Goal: Communication & Community: Share content

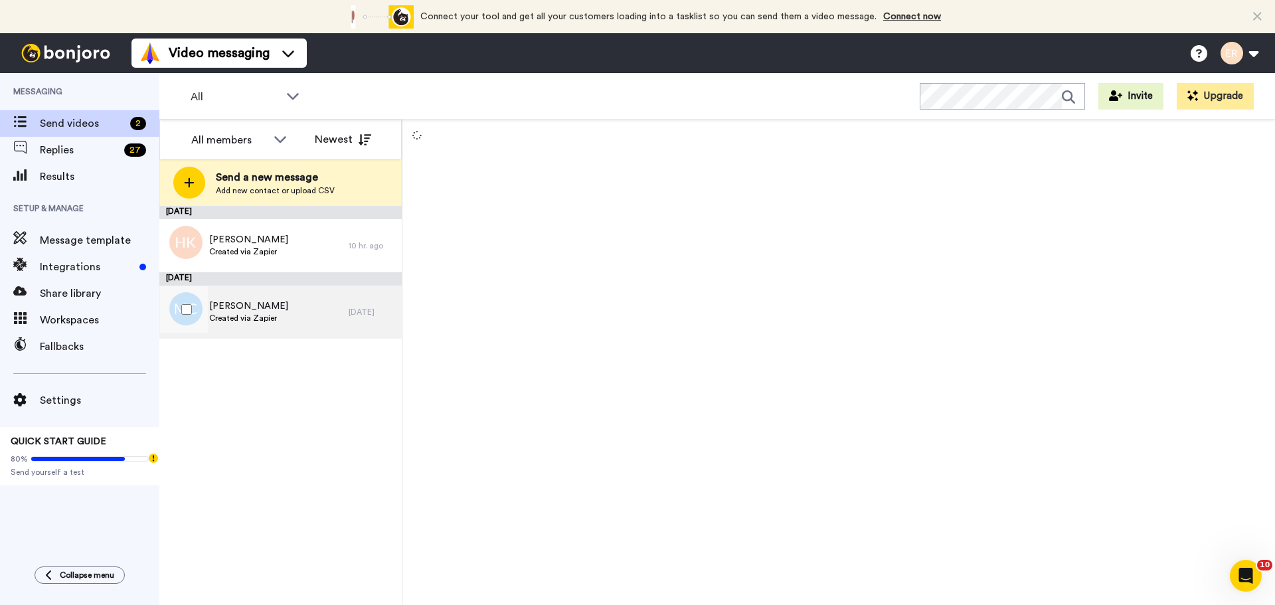
click at [283, 318] on div "Megan Carrozza Created via Zapier" at bounding box center [253, 311] width 189 height 53
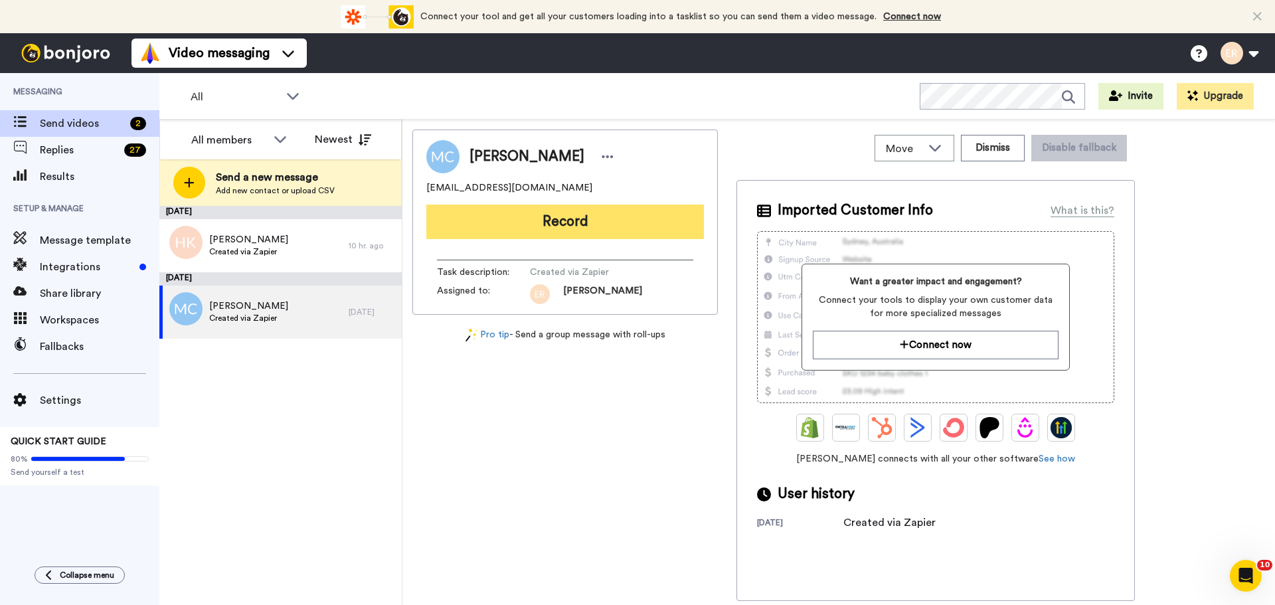
click at [577, 220] on button "Record" at bounding box center [564, 221] width 277 height 35
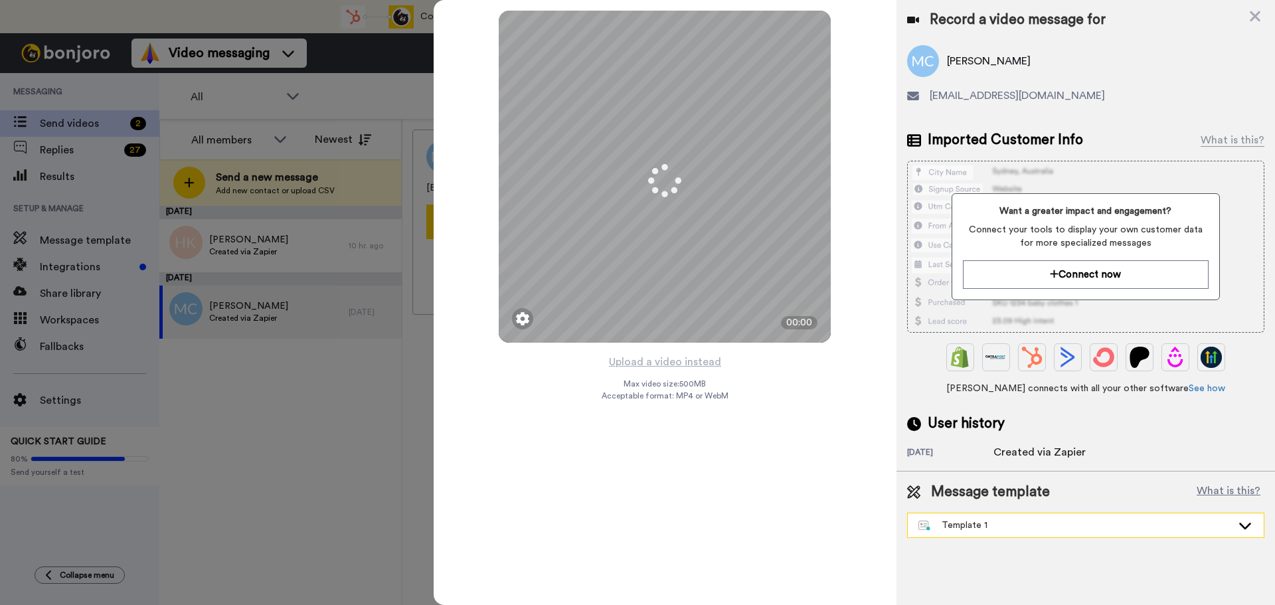
click at [974, 516] on div "Template 1" at bounding box center [1085, 525] width 356 height 24
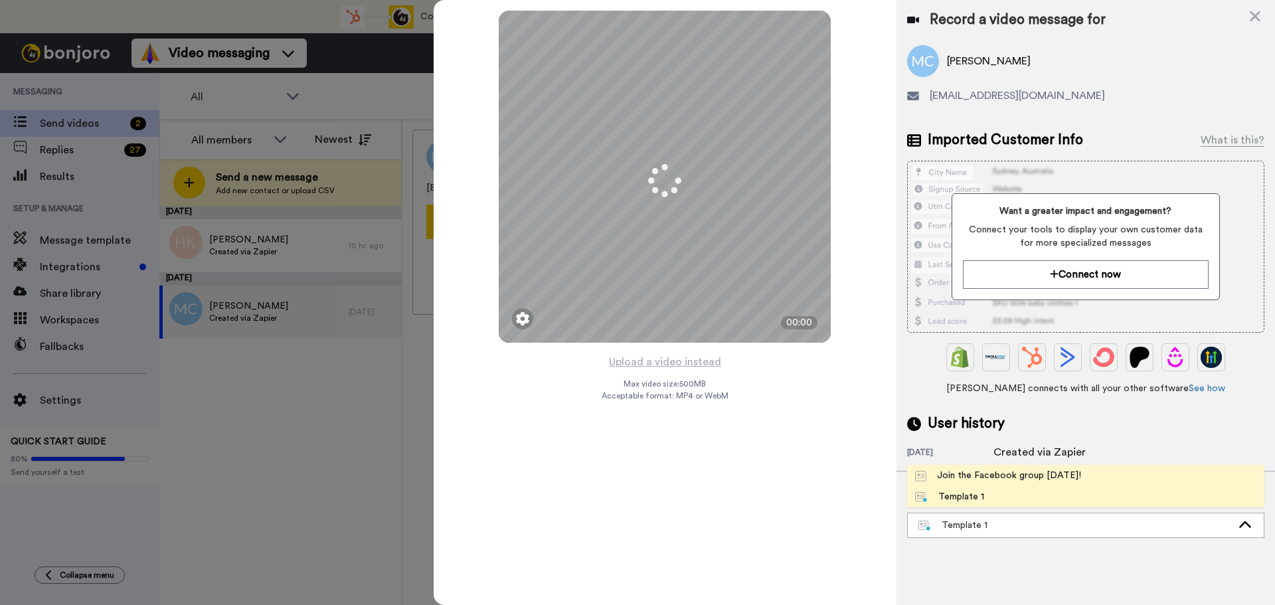
click at [967, 479] on div "Join the Facebook group [DATE]!" at bounding box center [998, 475] width 166 height 13
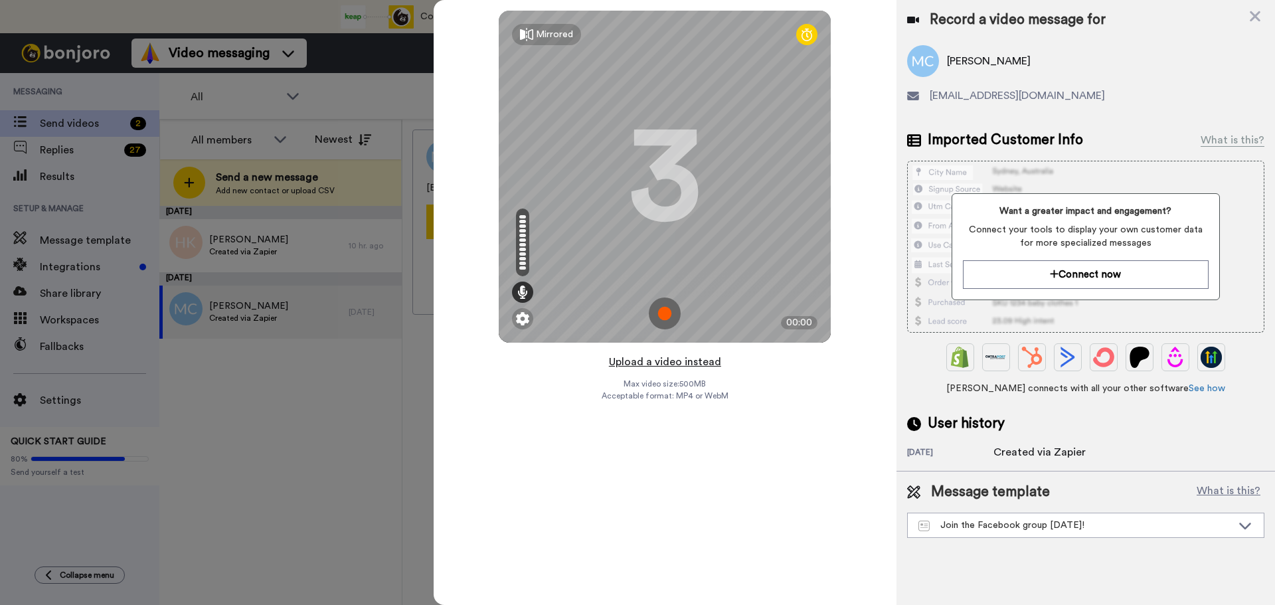
click at [647, 363] on button "Upload a video instead" at bounding box center [665, 361] width 120 height 17
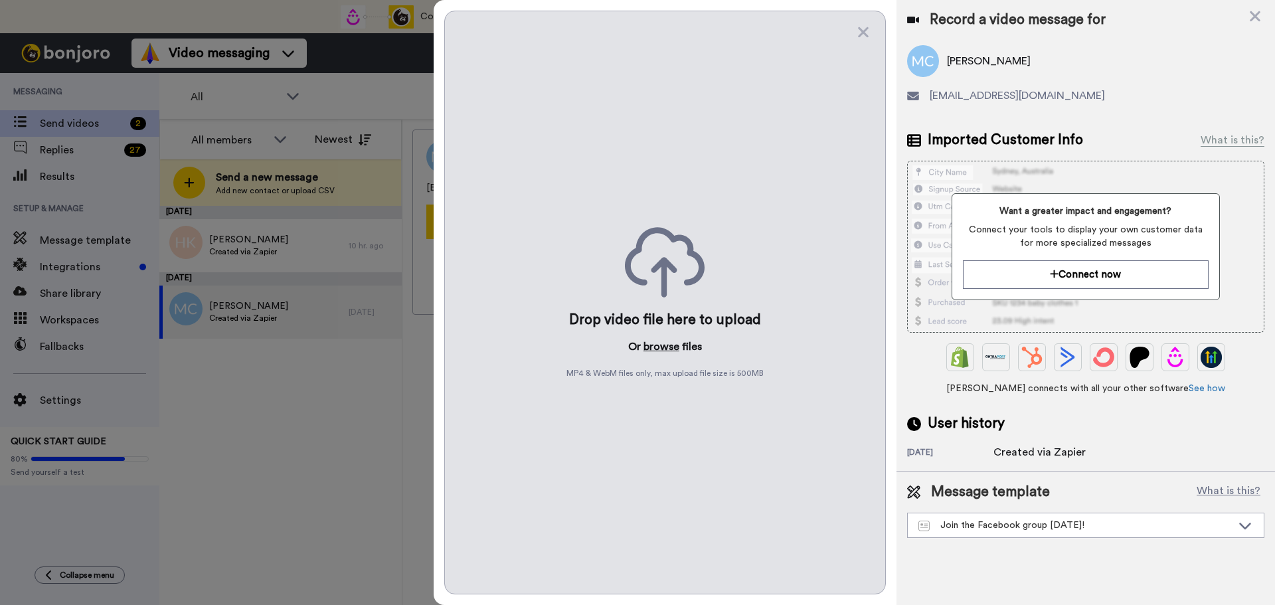
click at [647, 353] on button "browse" at bounding box center [661, 347] width 36 height 16
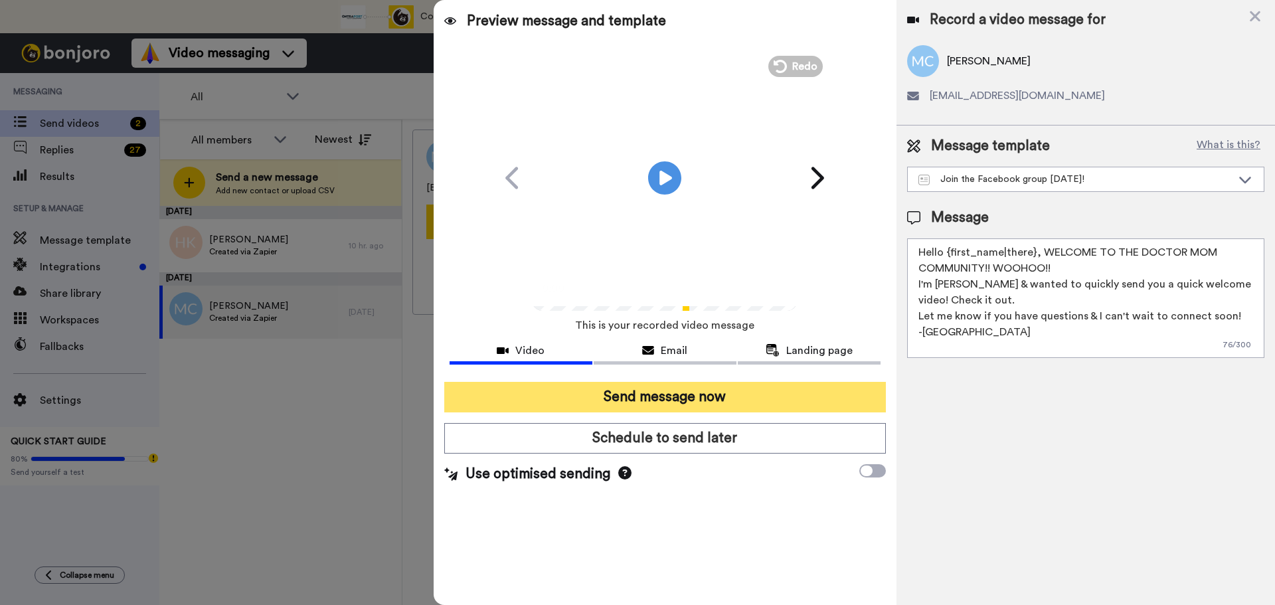
click at [702, 400] on button "Send message now" at bounding box center [664, 397] width 441 height 31
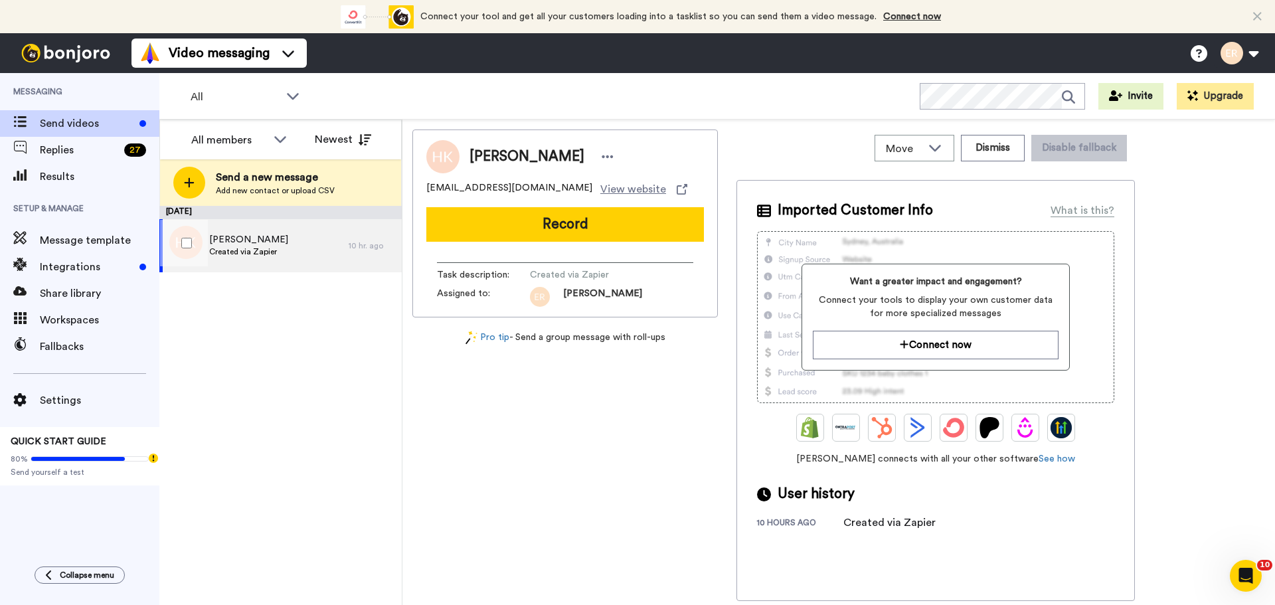
click at [279, 245] on div "[PERSON_NAME] Created via Zapier" at bounding box center [253, 245] width 189 height 53
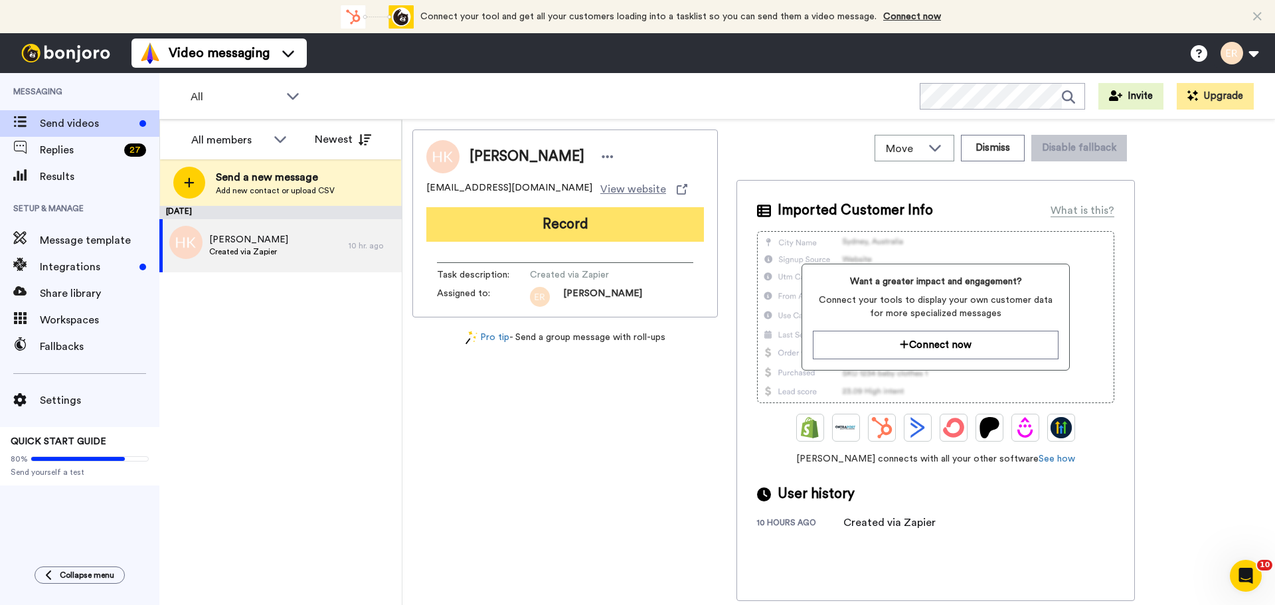
click at [566, 234] on button "Record" at bounding box center [564, 224] width 277 height 35
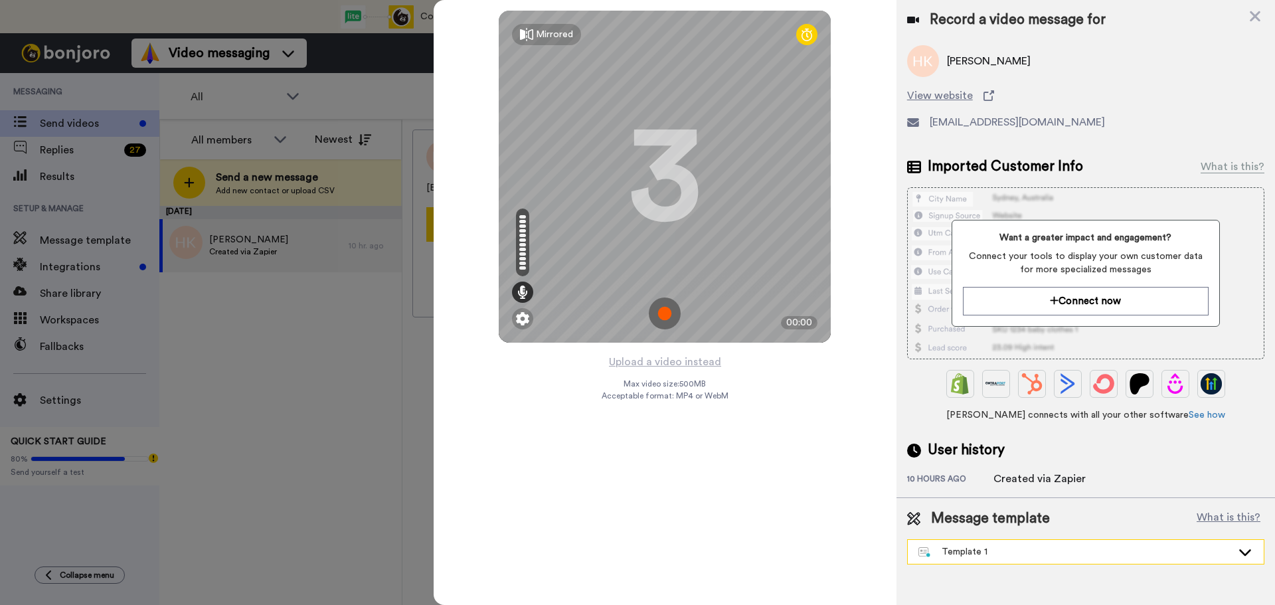
click at [957, 551] on div "Template 1" at bounding box center [1074, 551] width 313 height 13
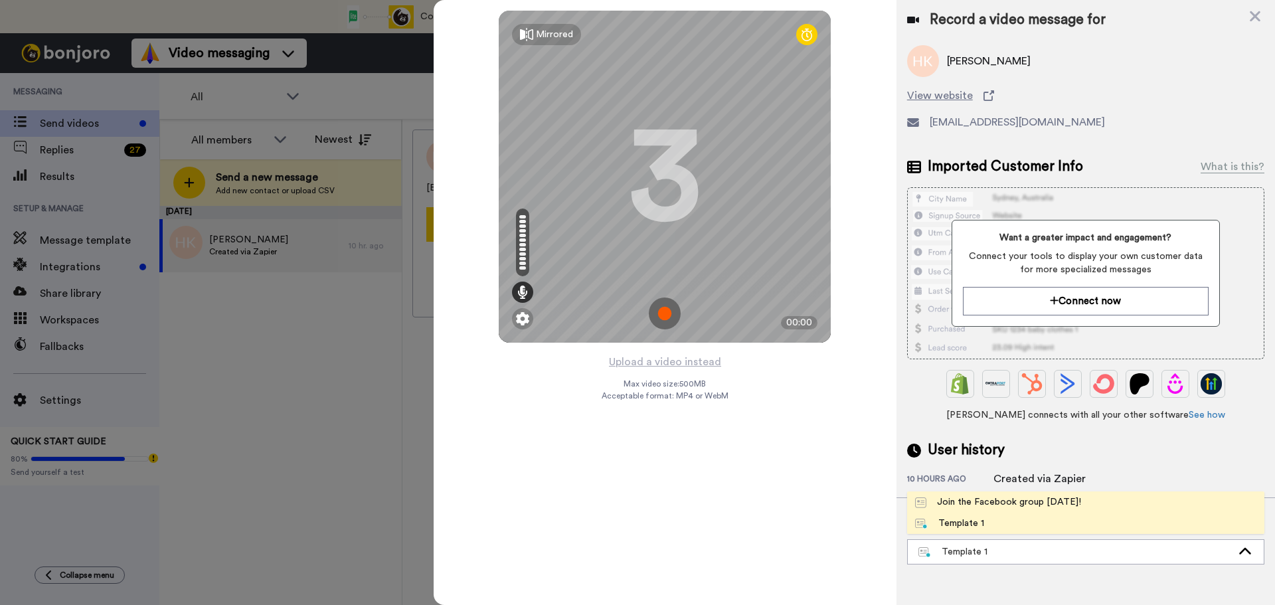
click at [942, 492] on li "Join the Facebook group [DATE]!" at bounding box center [1085, 501] width 357 height 21
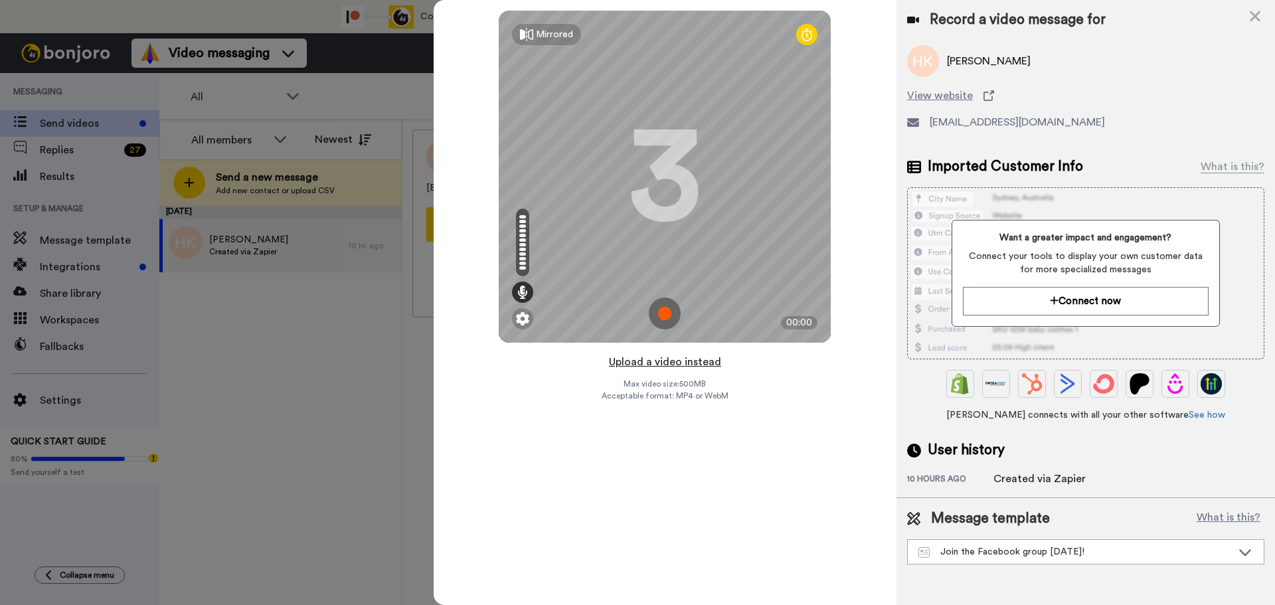
click at [629, 357] on button "Upload a video instead" at bounding box center [665, 361] width 120 height 17
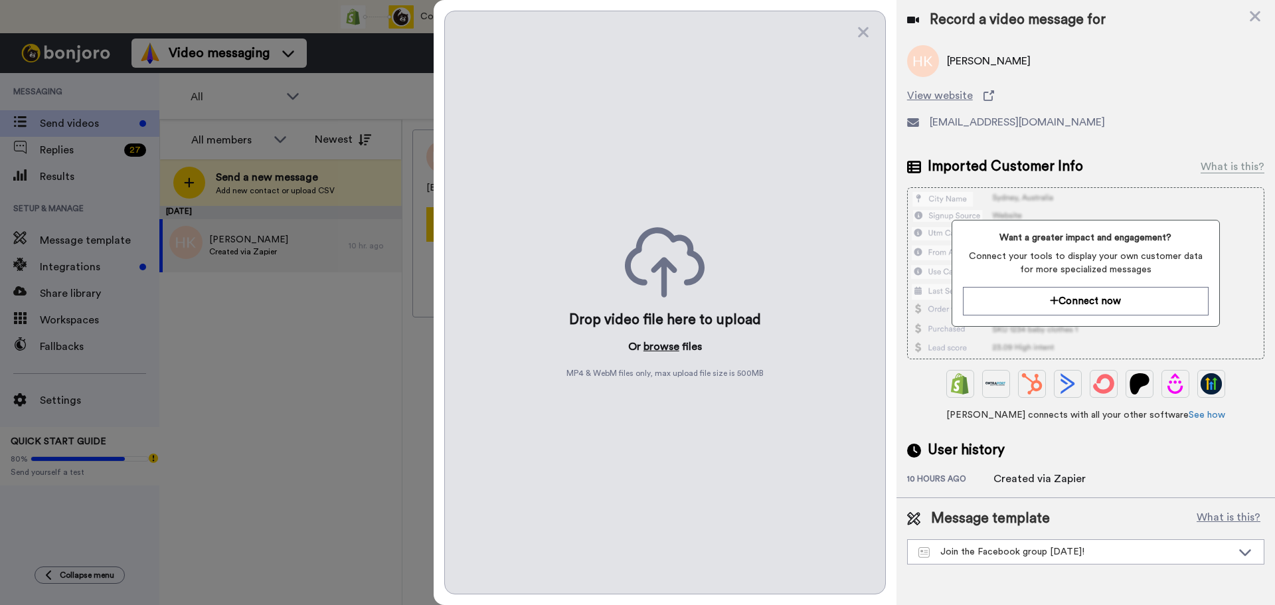
click at [653, 343] on button "browse" at bounding box center [661, 347] width 36 height 16
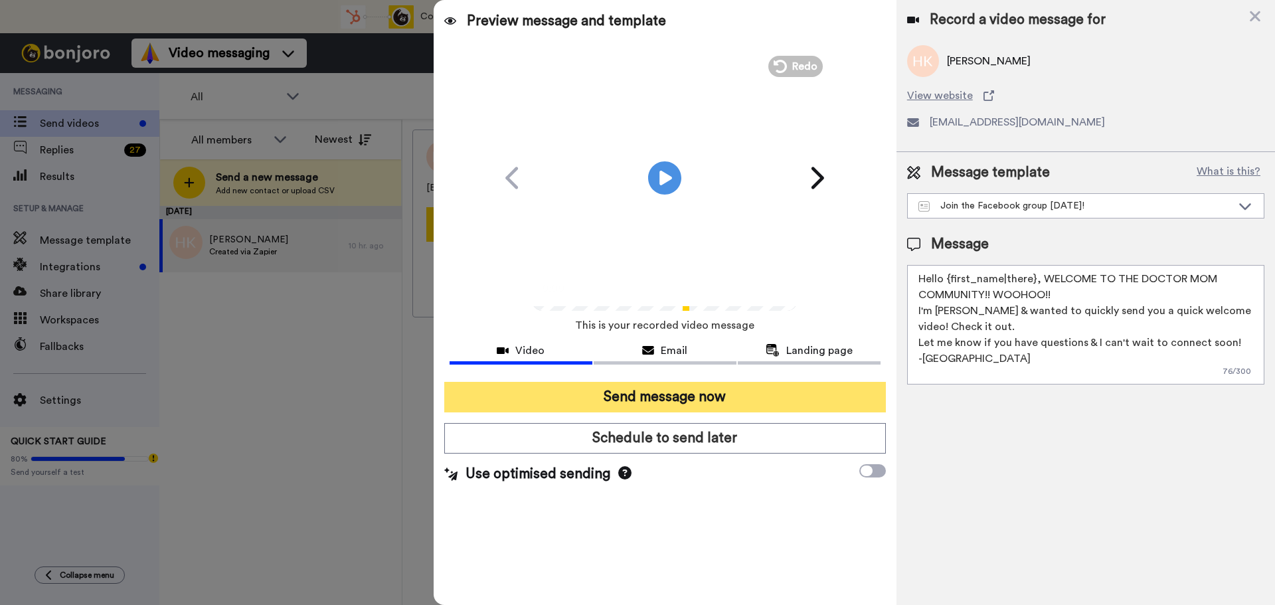
click at [698, 401] on button "Send message now" at bounding box center [664, 397] width 441 height 31
